Goal: Information Seeking & Learning: Learn about a topic

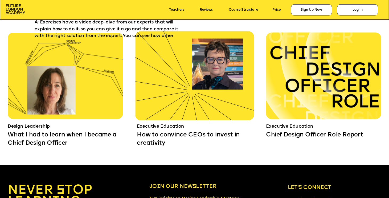
scroll to position [3508, 0]
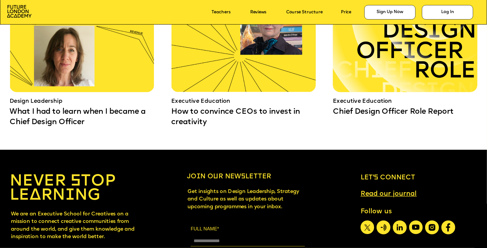
scroll to position [4441, 0]
